Goal: Feedback & Contribution: Submit feedback/report problem

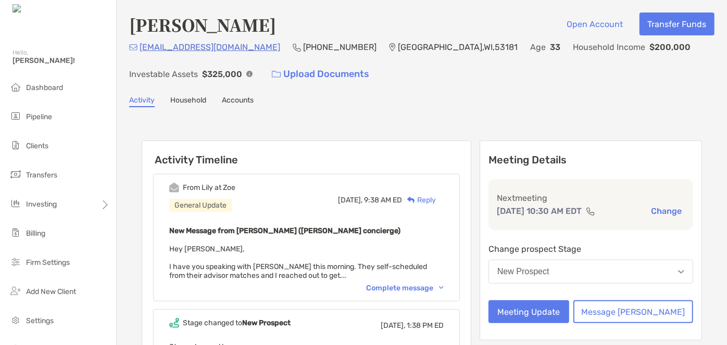
scroll to position [2, 0]
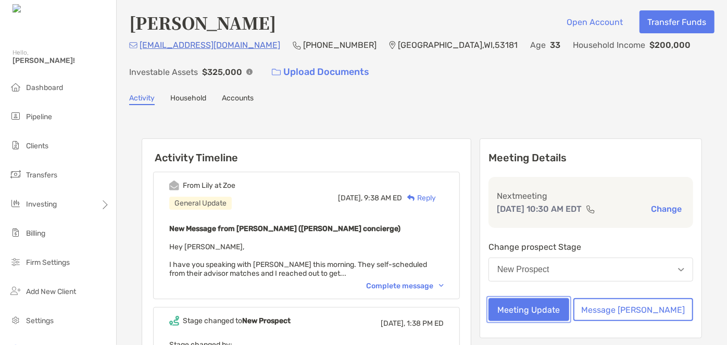
click at [545, 299] on button "Meeting Update" at bounding box center [528, 309] width 81 height 23
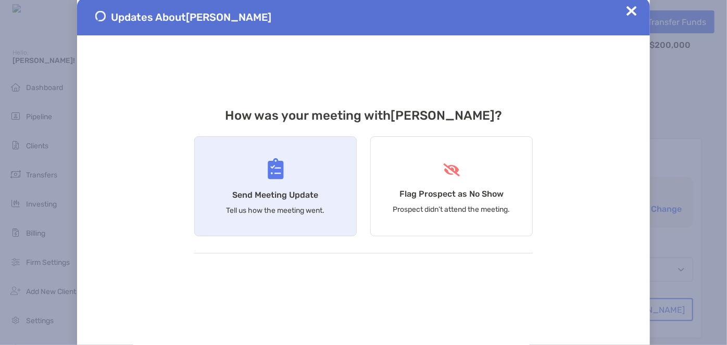
click at [347, 192] on div "Send Meeting Update Tell us how the meeting went." at bounding box center [275, 186] width 162 height 100
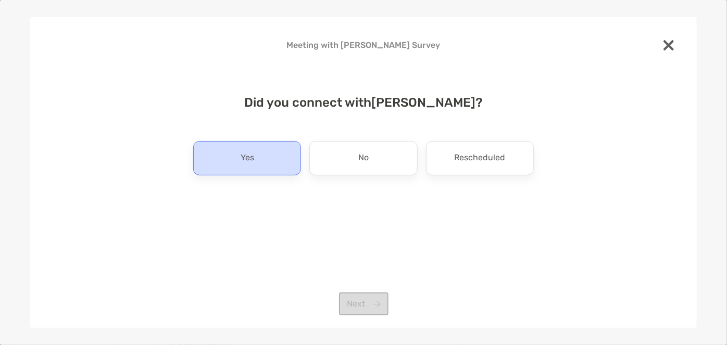
click at [275, 153] on div "Yes" at bounding box center [247, 158] width 108 height 34
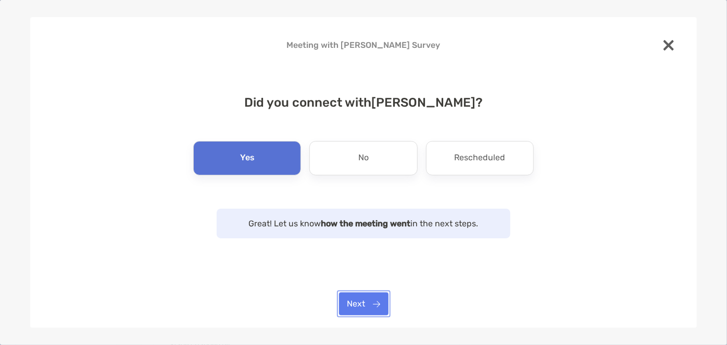
click at [376, 301] on button "Next" at bounding box center [363, 304] width 49 height 23
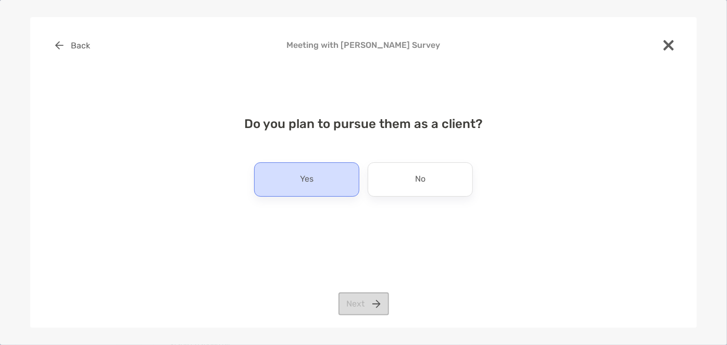
click at [357, 186] on div "Yes" at bounding box center [306, 179] width 105 height 34
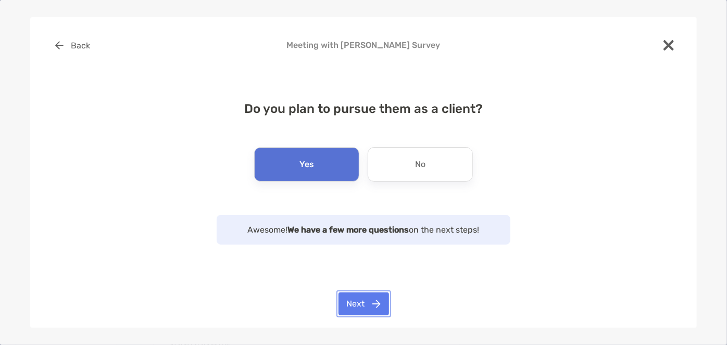
click at [362, 300] on button "Next" at bounding box center [363, 304] width 51 height 23
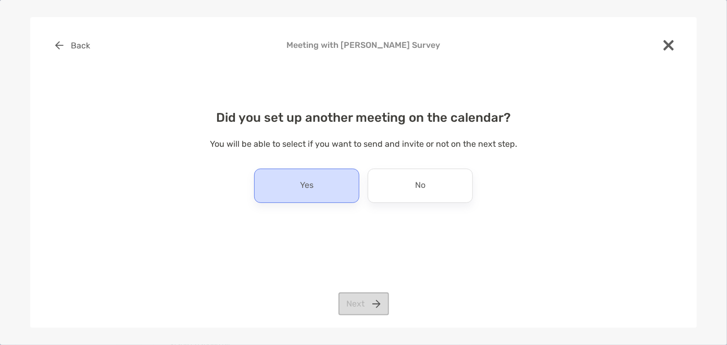
click at [337, 189] on div "Yes" at bounding box center [306, 186] width 105 height 34
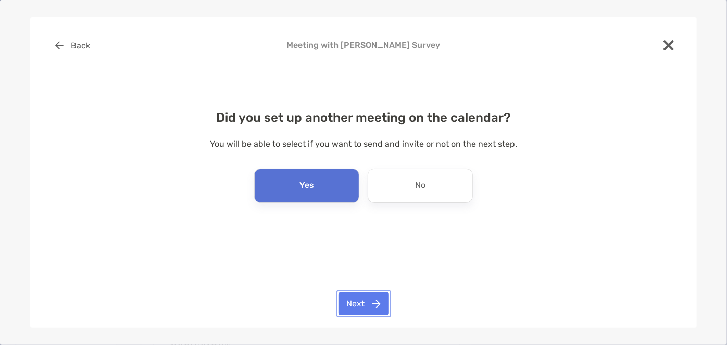
click at [367, 307] on button "Next" at bounding box center [363, 304] width 51 height 23
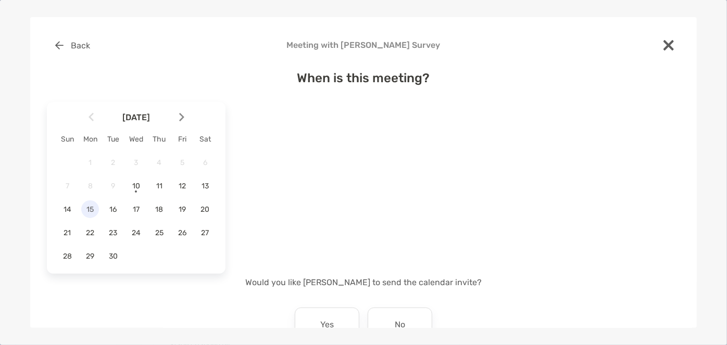
click at [89, 207] on span "15" at bounding box center [90, 209] width 18 height 9
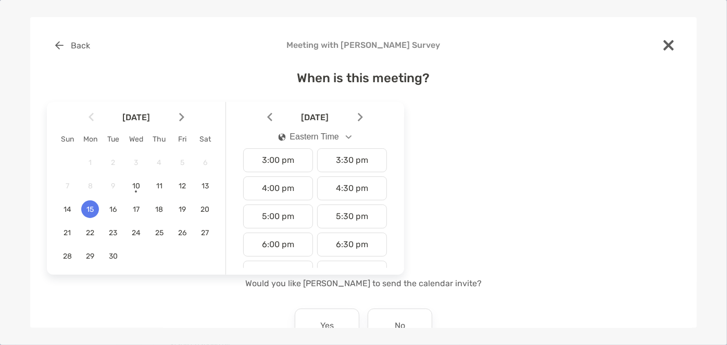
scroll to position [422, 0]
click at [282, 260] on div "7:00 pm" at bounding box center [278, 272] width 70 height 24
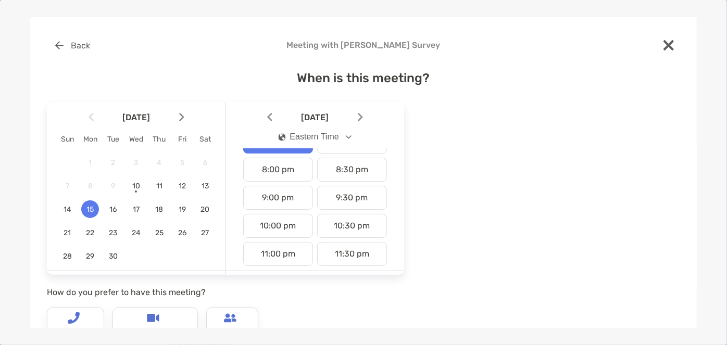
scroll to position [97, 0]
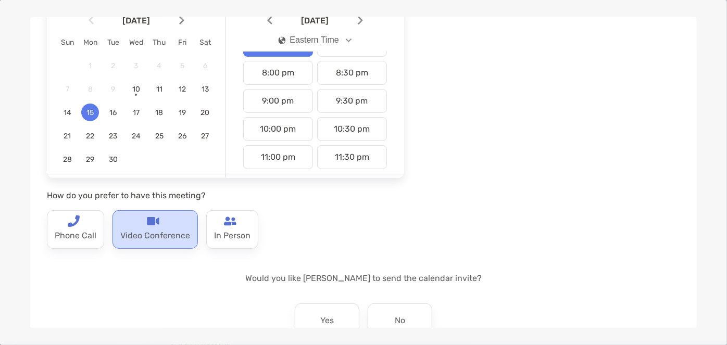
click at [162, 237] on p "Video Conference" at bounding box center [155, 236] width 70 height 17
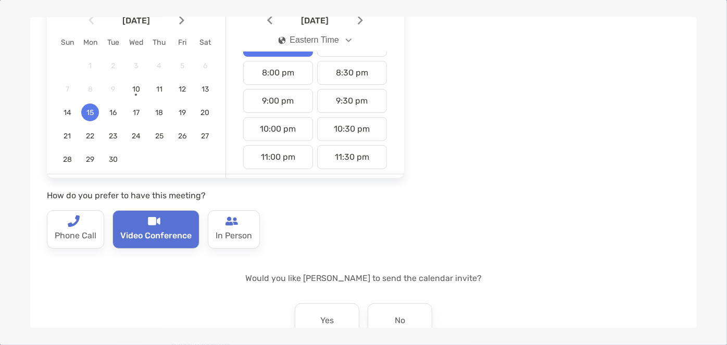
scroll to position [162, 0]
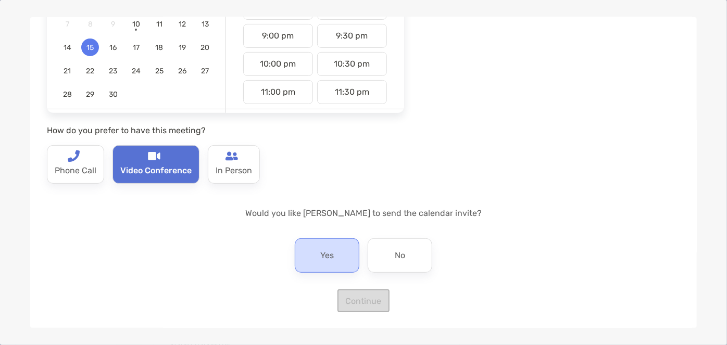
click at [320, 253] on p "Yes" at bounding box center [327, 255] width 14 height 17
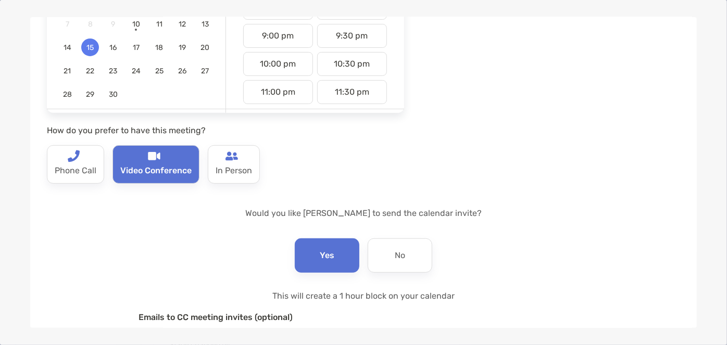
scroll to position [275, 0]
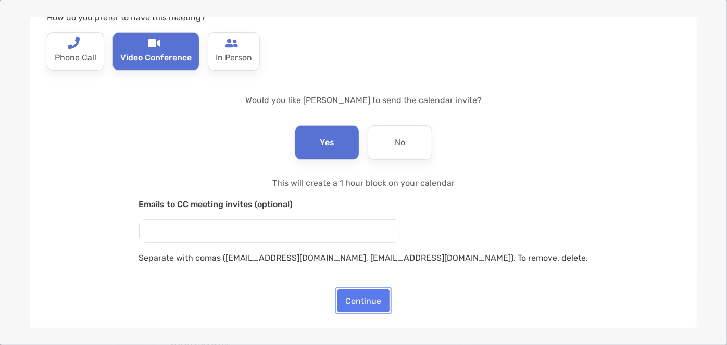
click at [357, 301] on button "Continue" at bounding box center [363, 300] width 52 height 23
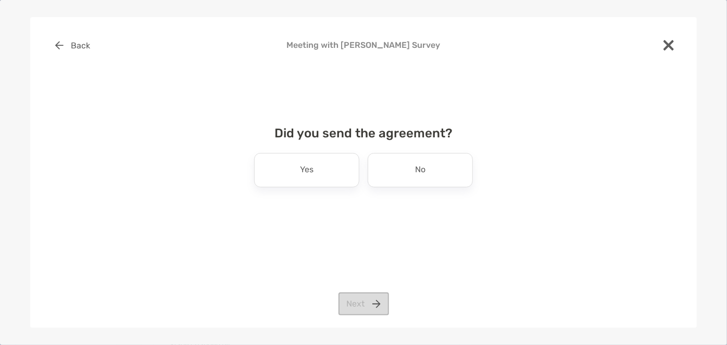
scroll to position [0, 0]
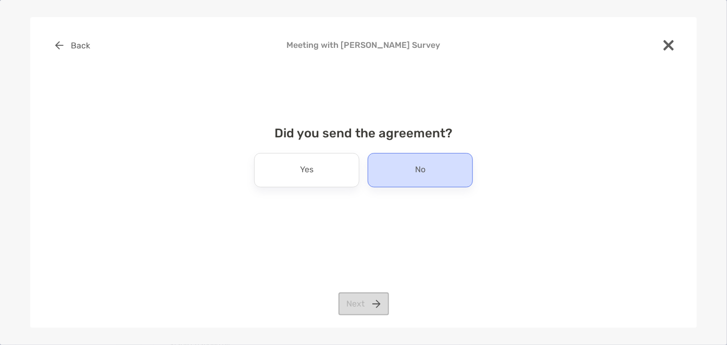
click at [379, 182] on div "No" at bounding box center [420, 170] width 105 height 34
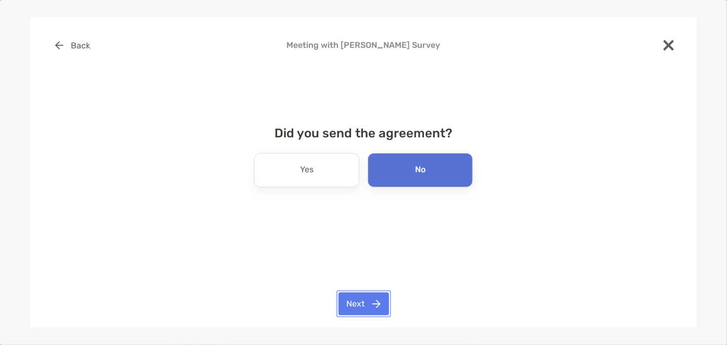
click at [350, 303] on button "Next" at bounding box center [363, 304] width 51 height 23
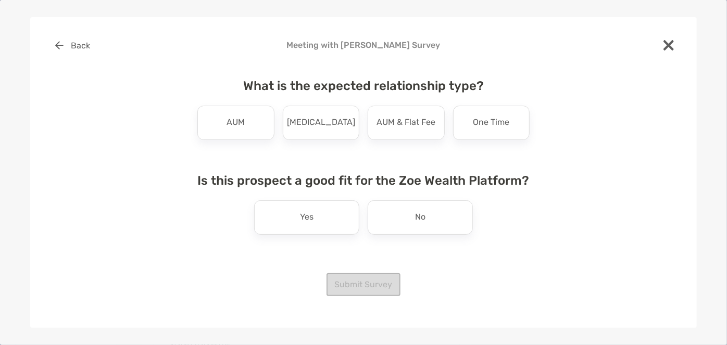
click at [329, 145] on div "What is the expected relationship type? AUM Retainer AUM & Flat Fee One Time Is…" at bounding box center [363, 167] width 349 height 202
click at [323, 135] on div "Retainer" at bounding box center [321, 123] width 77 height 34
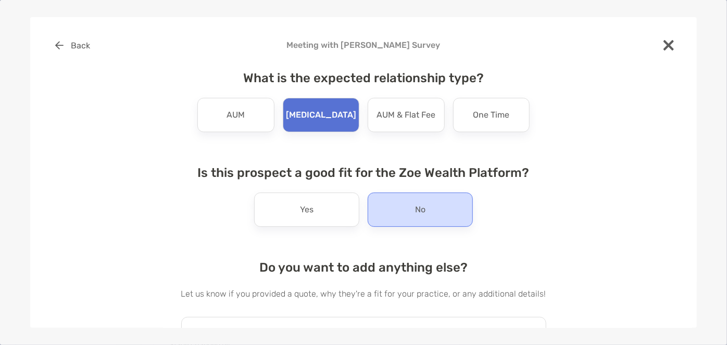
click at [376, 218] on div "No" at bounding box center [420, 210] width 105 height 34
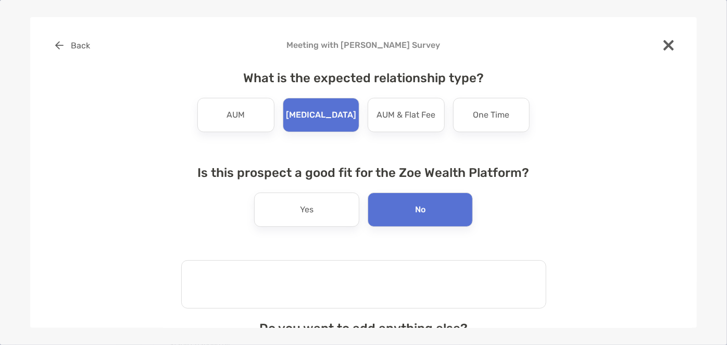
click at [338, 277] on textarea at bounding box center [363, 284] width 365 height 48
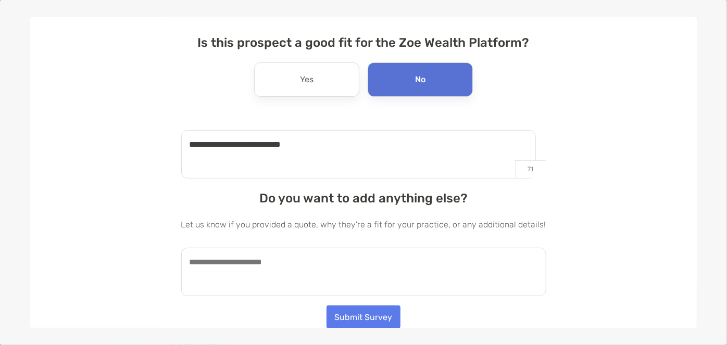
type textarea "**********"
click at [302, 279] on textarea at bounding box center [363, 272] width 365 height 48
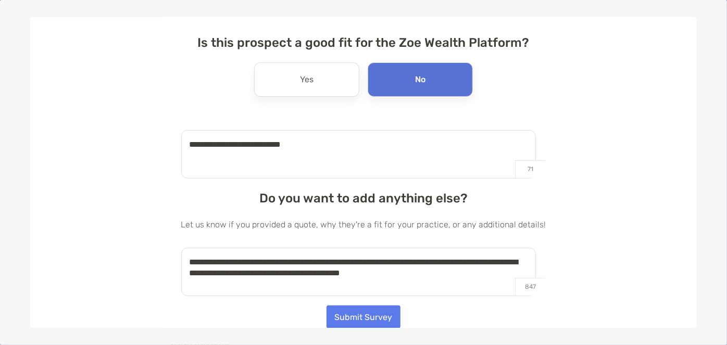
type textarea "**********"
click at [346, 312] on button "Submit Survey" at bounding box center [363, 317] width 74 height 23
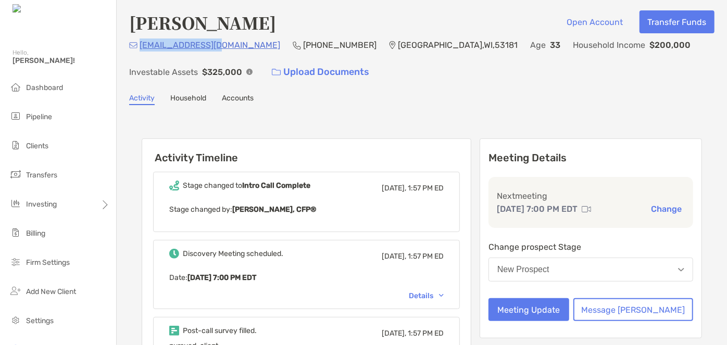
drag, startPoint x: 219, startPoint y: 47, endPoint x: 139, endPoint y: 48, distance: 80.2
click at [139, 48] on div "bsack92@gmail.com (817) 559-2195 Twin Lakes , WI , 53181 Age 33 Household Incom…" at bounding box center [421, 61] width 585 height 45
copy p "bsack92@gmail.com"
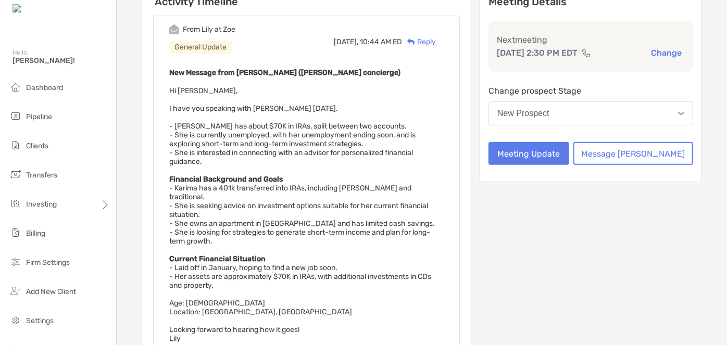
scroll to position [137, 0]
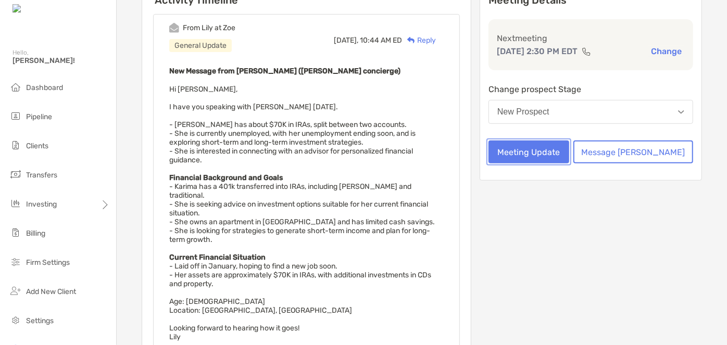
drag, startPoint x: 577, startPoint y: 150, endPoint x: 597, endPoint y: 149, distance: 19.8
click at [569, 149] on button "Meeting Update" at bounding box center [528, 152] width 81 height 23
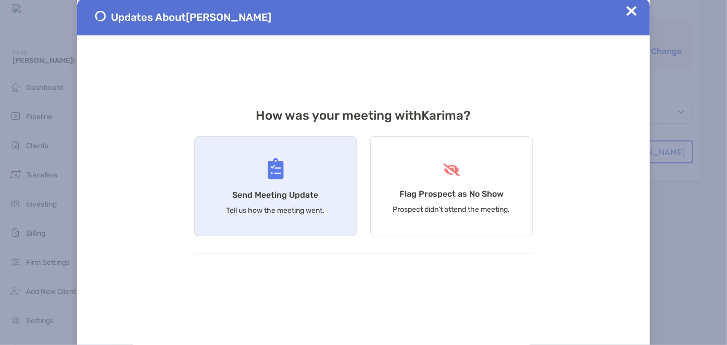
click at [323, 193] on div "Send Meeting Update Tell us how the meeting went." at bounding box center [275, 186] width 162 height 100
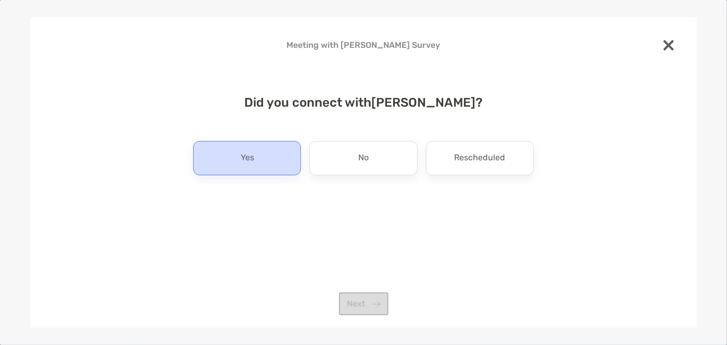
click at [270, 159] on div "Yes" at bounding box center [247, 158] width 108 height 34
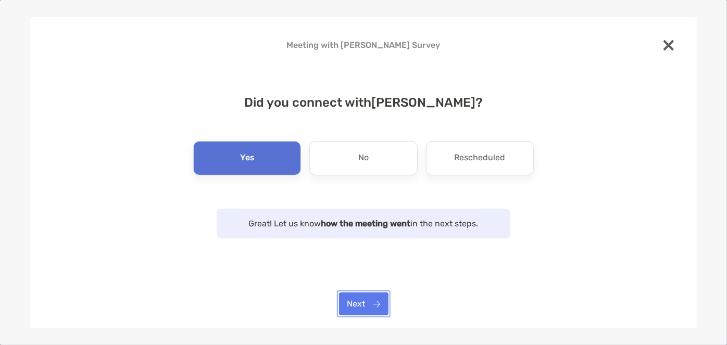
click at [355, 294] on button "Next" at bounding box center [363, 304] width 49 height 23
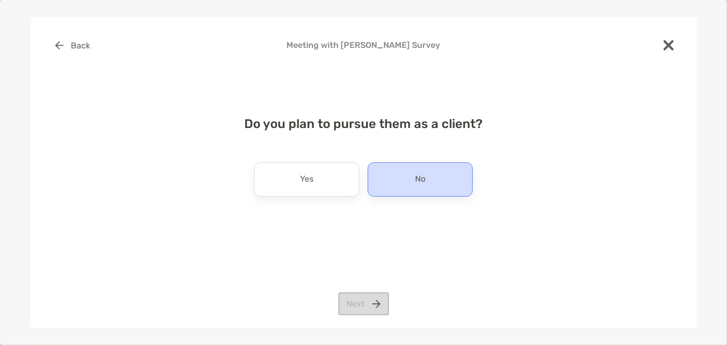
click at [397, 178] on div "No" at bounding box center [420, 179] width 105 height 34
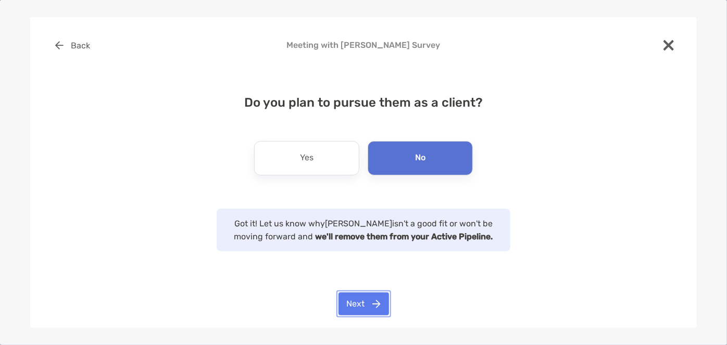
click at [364, 308] on button "Next" at bounding box center [363, 304] width 51 height 23
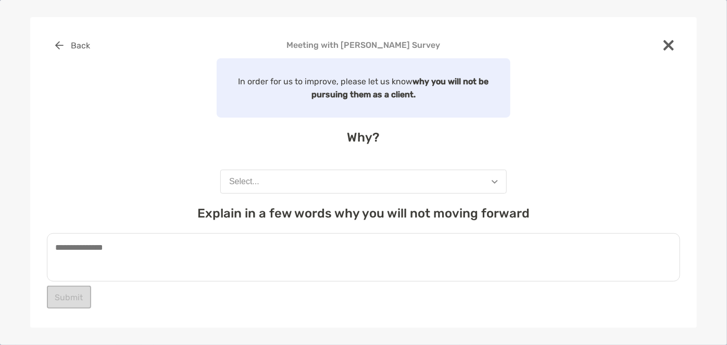
click at [324, 183] on button "Select..." at bounding box center [363, 182] width 286 height 24
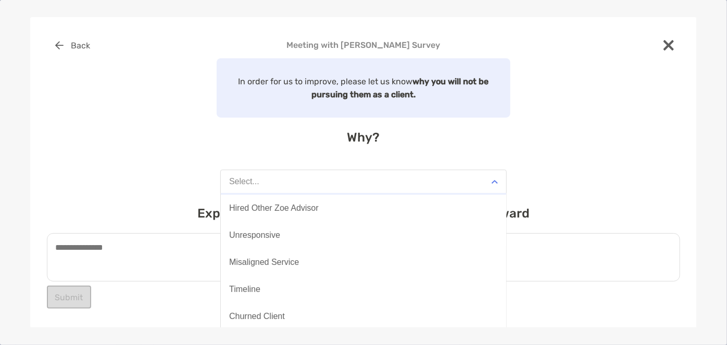
scroll to position [81, 0]
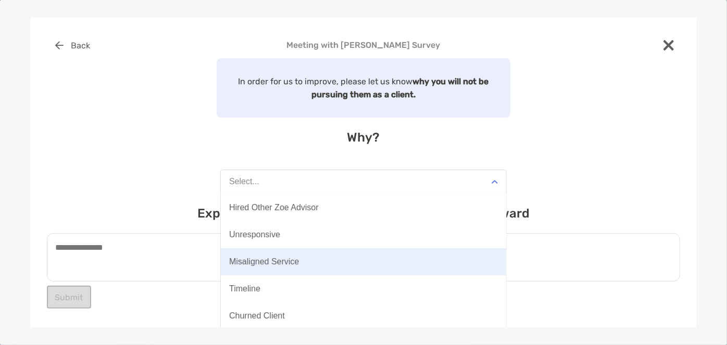
click at [307, 255] on button "Misaligned Service" at bounding box center [363, 261] width 285 height 27
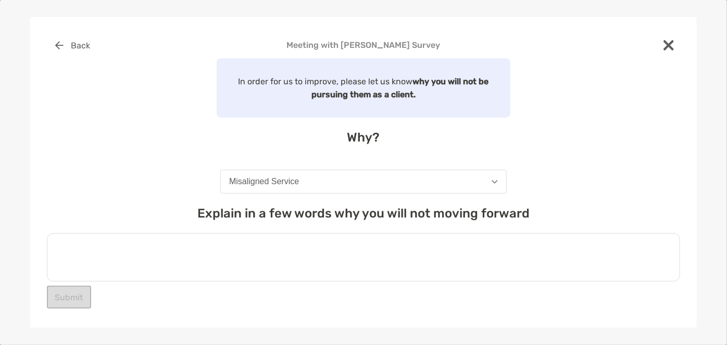
click at [280, 253] on textarea at bounding box center [363, 257] width 633 height 48
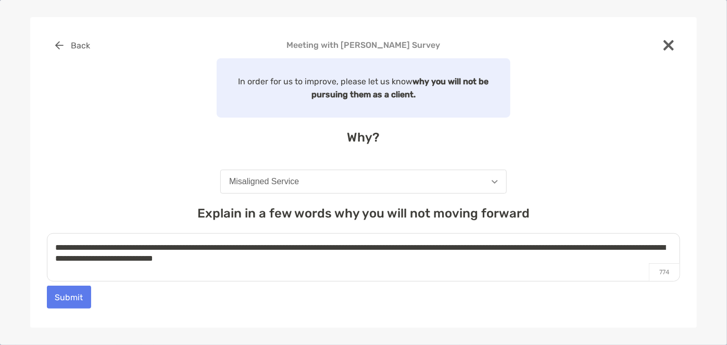
type textarea "**********"
click at [69, 294] on button "Submit" at bounding box center [69, 297] width 44 height 23
